Goal: Task Accomplishment & Management: Manage account settings

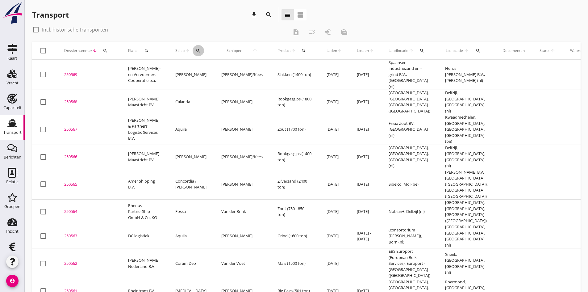
click at [196, 49] on icon "search" at bounding box center [198, 50] width 5 height 5
click at [194, 68] on input "Zoek op (scheeps)naam" at bounding box center [219, 69] width 64 height 10
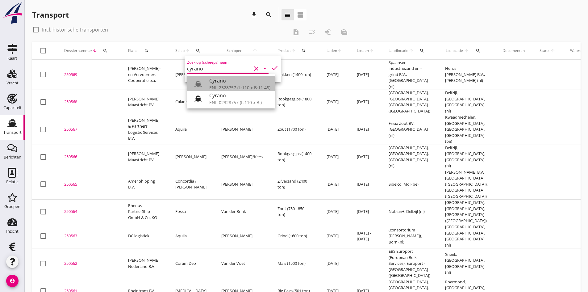
click at [210, 81] on div "Cyrano" at bounding box center [239, 80] width 61 height 7
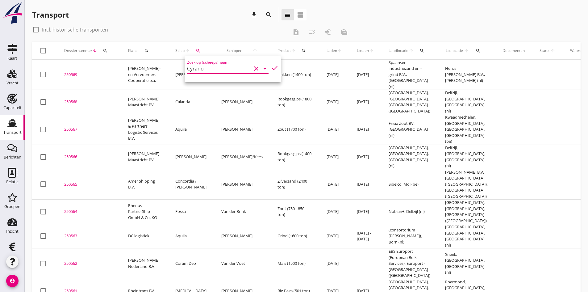
click at [271, 68] on icon "check" at bounding box center [274, 67] width 7 height 7
type input "Cyrano"
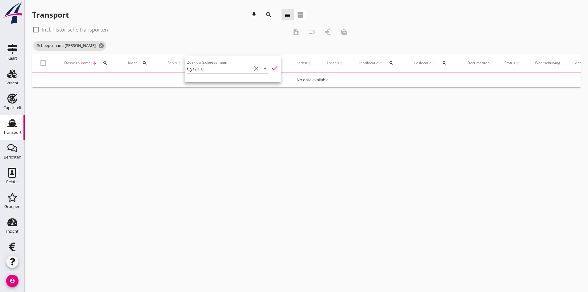
click at [164, 188] on div "cancel You are impersonating another user. Transport download search view_headl…" at bounding box center [307, 146] width 564 height 292
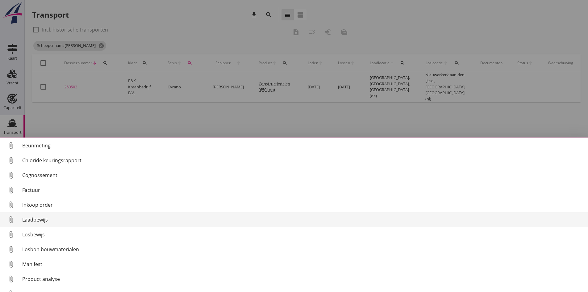
click at [34, 217] on link "attach_file Laadbewijs" at bounding box center [294, 219] width 588 height 15
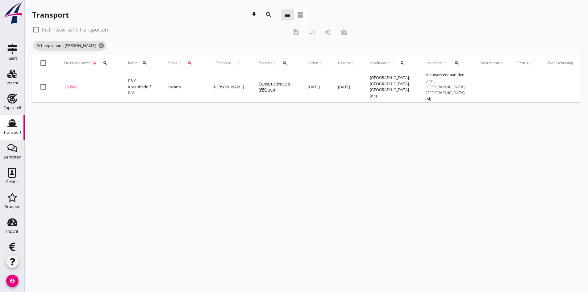
click at [72, 84] on div "250502" at bounding box center [88, 87] width 49 height 6
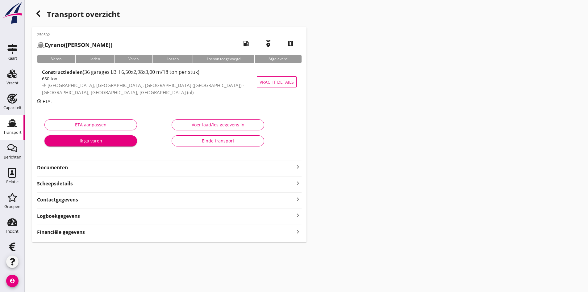
click at [83, 233] on strong "Financiële gegevens" at bounding box center [61, 232] width 48 height 7
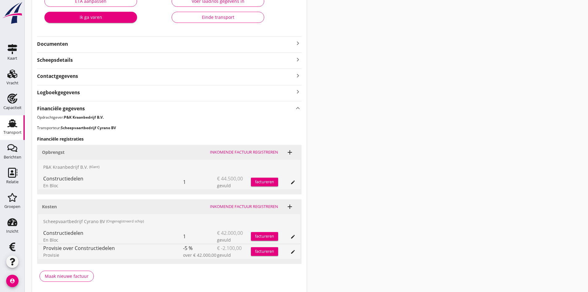
scroll to position [147, 0]
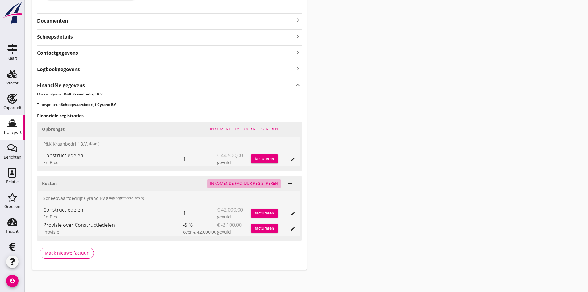
click at [227, 184] on div "Inkomende factuur registreren" at bounding box center [244, 183] width 68 height 6
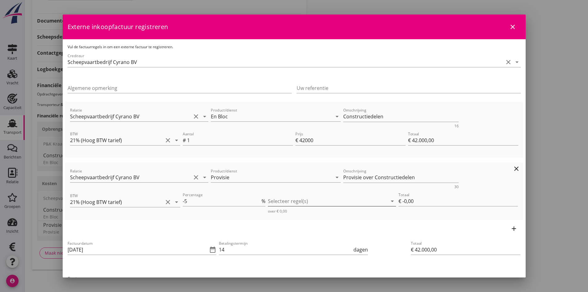
click at [323, 201] on div at bounding box center [328, 201] width 120 height 10
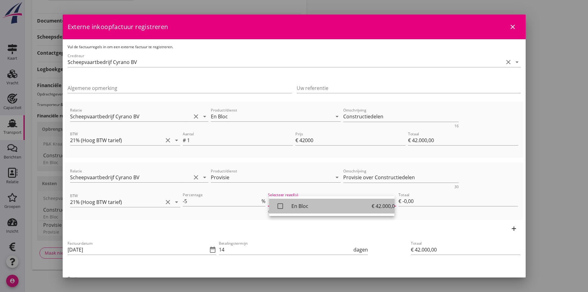
click at [281, 206] on icon "check_box_outline_blank" at bounding box center [280, 206] width 12 height 12
type input "€ -2.100,00"
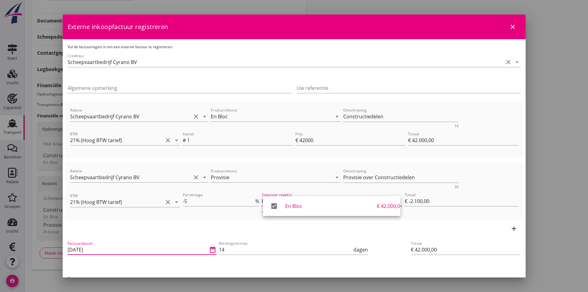
click at [144, 249] on input "[DATE]" at bounding box center [138, 250] width 141 height 10
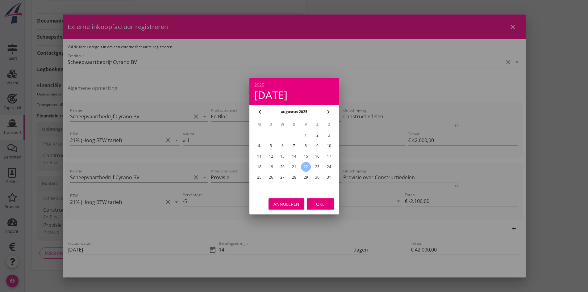
click at [283, 165] on div "20" at bounding box center [283, 167] width 10 height 10
type input "[DATE]"
click at [311, 202] on button "Oké" at bounding box center [320, 203] width 27 height 11
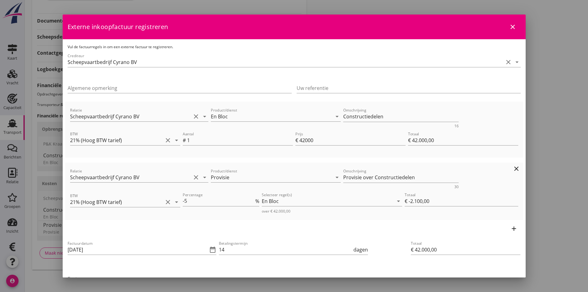
scroll to position [62, 0]
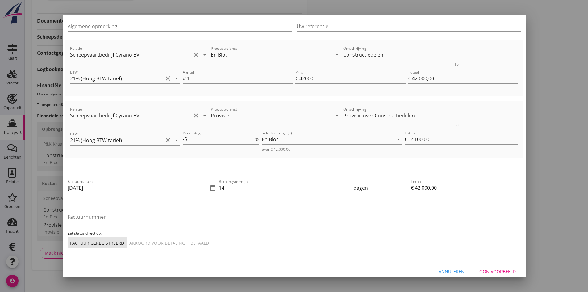
click at [133, 219] on input "Factuurnummer" at bounding box center [218, 217] width 301 height 10
type input "32-2025 BV"
click at [142, 243] on div "Akkoord voor betaling" at bounding box center [157, 243] width 56 height 6
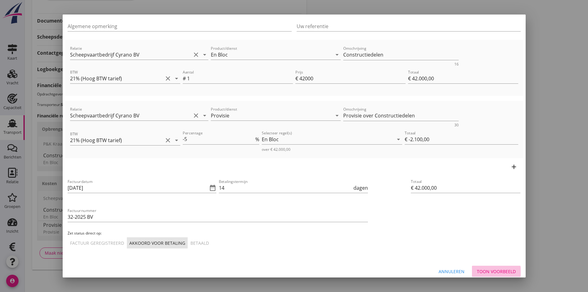
click at [503, 270] on div "Toon voorbeeld" at bounding box center [496, 271] width 39 height 6
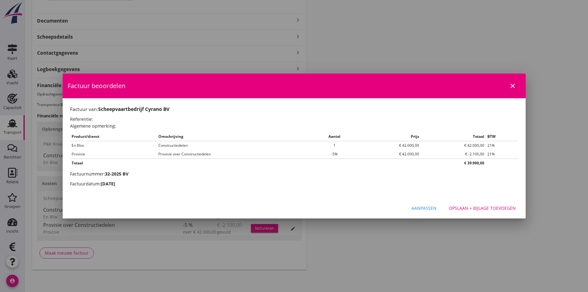
scroll to position [0, 0]
click at [483, 209] on div "Opslaan + bijlage toevoegen" at bounding box center [482, 208] width 67 height 6
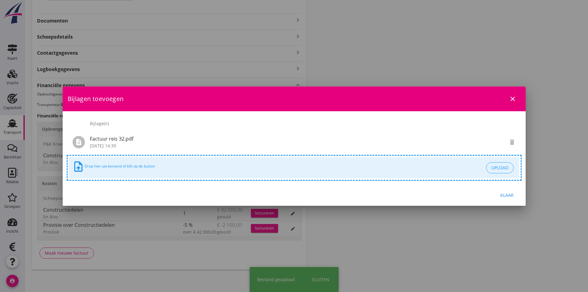
click at [509, 194] on div "Klaar" at bounding box center [507, 195] width 17 height 6
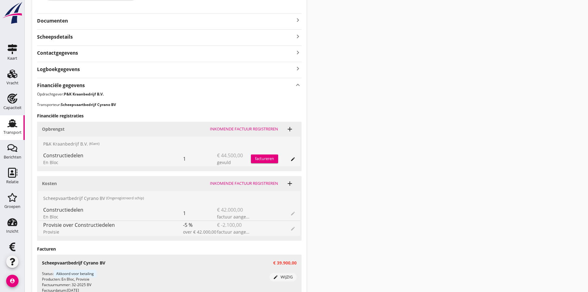
click at [264, 159] on div "factureren" at bounding box center [264, 159] width 27 height 6
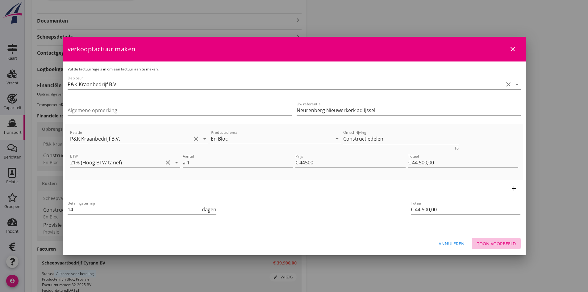
click at [485, 245] on div "Toon voorbeeld" at bounding box center [496, 243] width 39 height 6
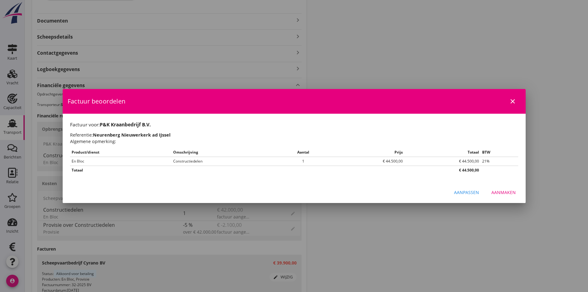
click at [500, 192] on div "Aanmaken" at bounding box center [504, 192] width 24 height 6
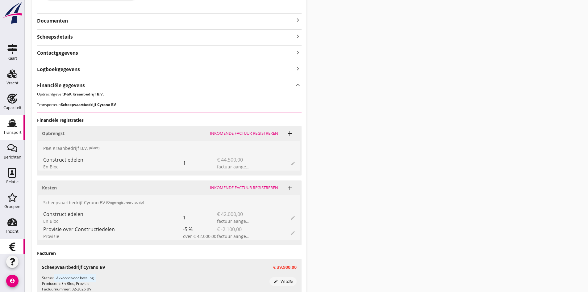
click at [9, 246] on use at bounding box center [12, 246] width 6 height 9
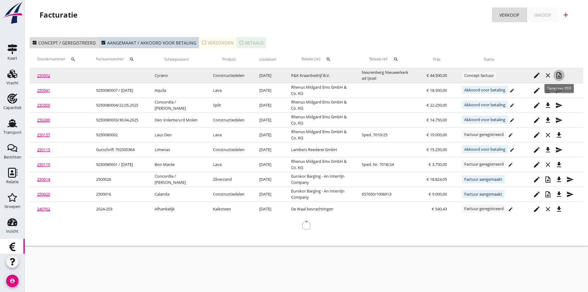
click at [558, 74] on icon "note_add" at bounding box center [559, 75] width 7 height 7
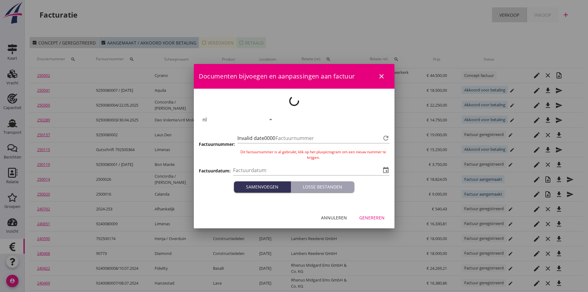
type input "[DATE]"
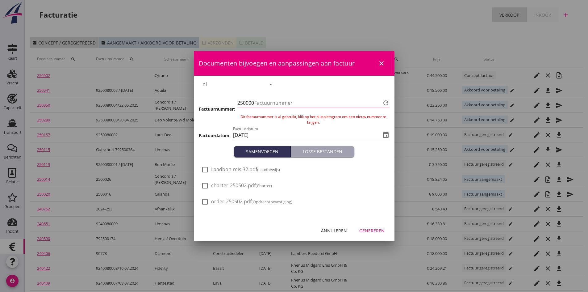
type input "702"
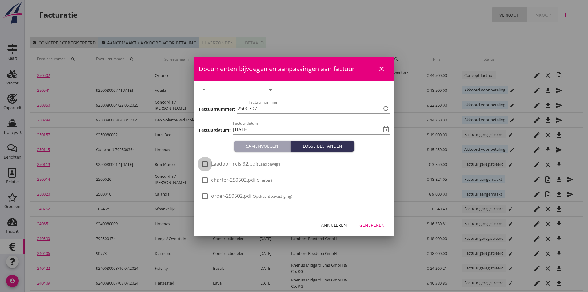
click at [206, 163] on div at bounding box center [205, 164] width 11 height 11
checkbox input "true"
click at [374, 225] on div "Genereren" at bounding box center [372, 225] width 25 height 6
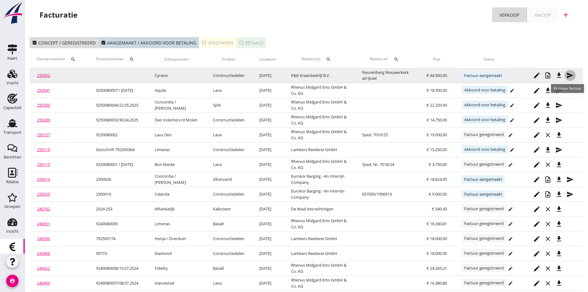
click at [570, 75] on icon "send" at bounding box center [570, 75] width 7 height 7
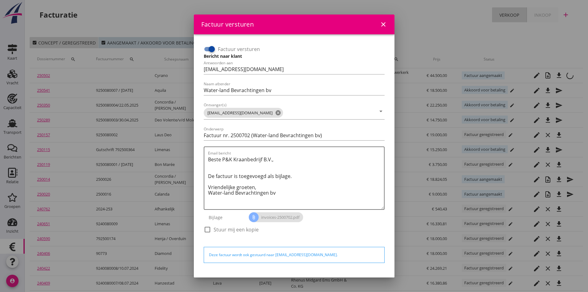
scroll to position [18, 0]
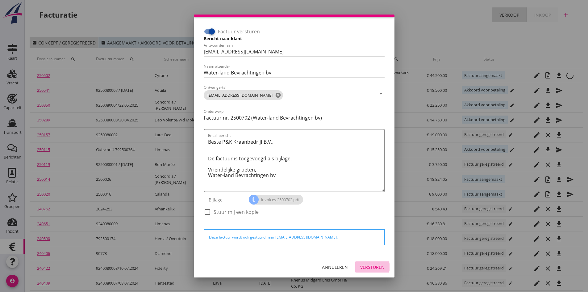
click at [360, 268] on div "Versturen" at bounding box center [372, 267] width 24 height 6
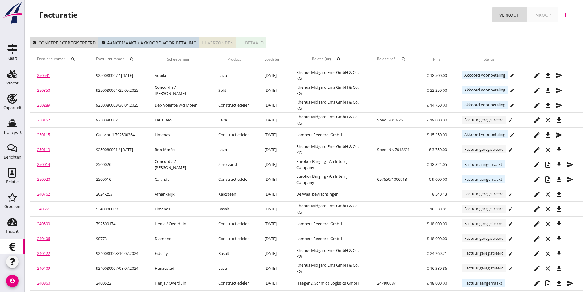
click at [210, 44] on div "check_box_outline_blank Verzonden" at bounding box center [218, 43] width 32 height 6
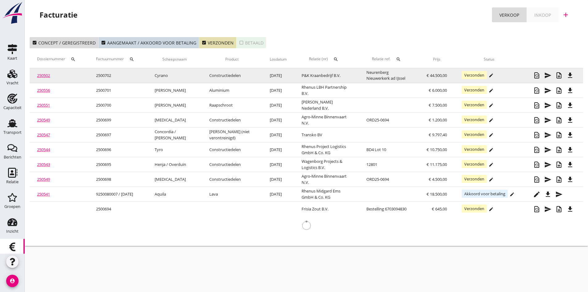
click at [44, 76] on link "250502" at bounding box center [43, 76] width 13 height 6
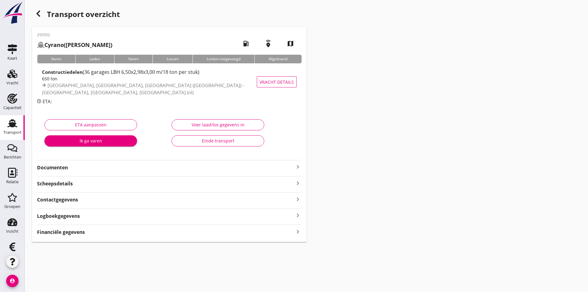
click at [52, 169] on strong "Documenten" at bounding box center [165, 167] width 257 height 7
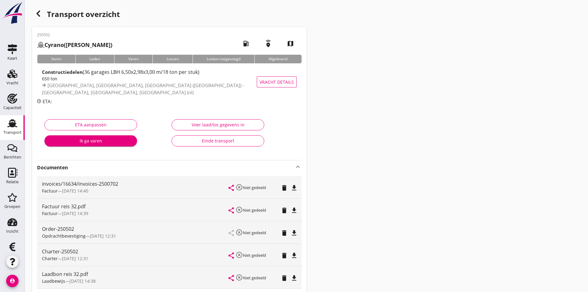
click at [214, 139] on div "Einde transport" at bounding box center [218, 140] width 82 height 6
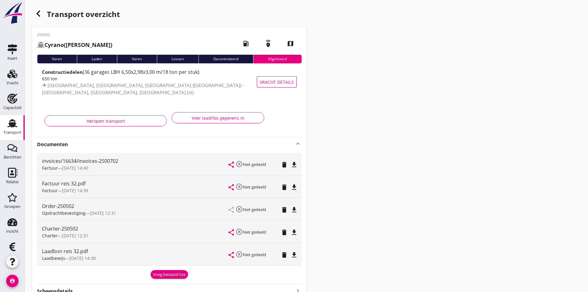
click at [11, 122] on icon "Transport" at bounding box center [12, 123] width 10 height 10
